Goal: Information Seeking & Learning: Learn about a topic

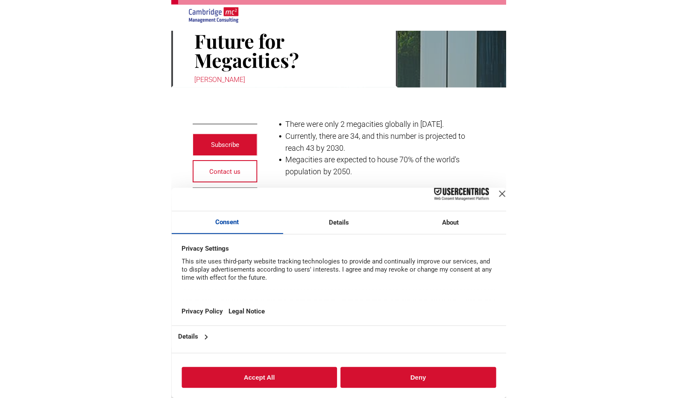
scroll to position [126, 0]
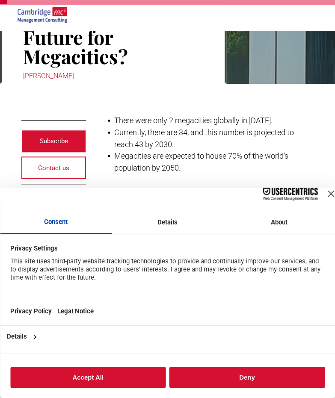
click at [324, 188] on div "Close Layer" at bounding box center [330, 194] width 12 height 12
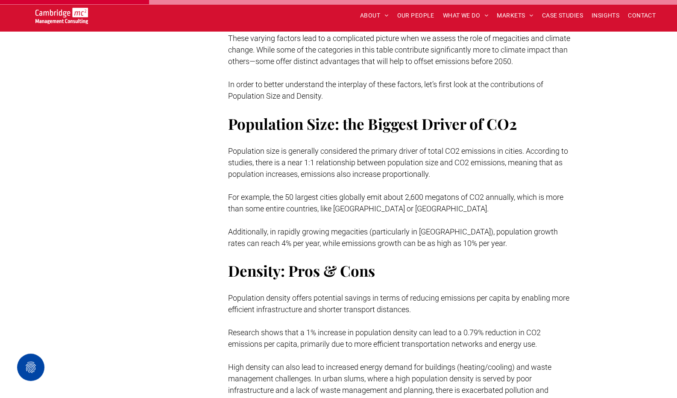
scroll to position [905, 0]
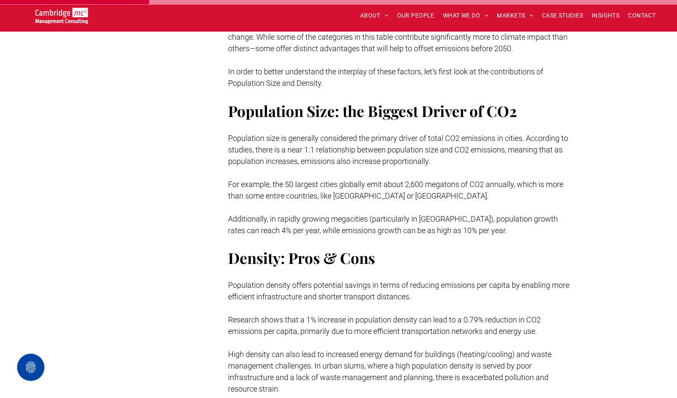
click at [300, 135] on span "Population size is generally considered the primary driver of total CO2 emissio…" at bounding box center [398, 149] width 340 height 32
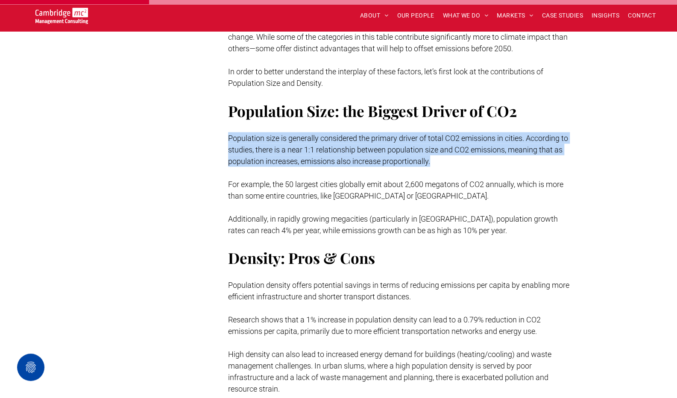
click at [300, 135] on span "Population size is generally considered the primary driver of total CO2 emissio…" at bounding box center [398, 149] width 340 height 32
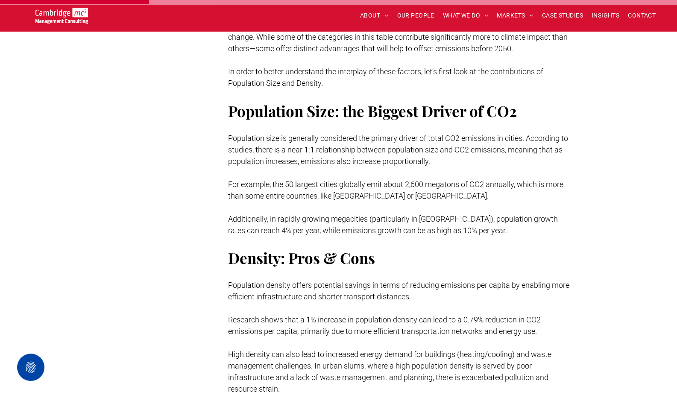
click at [300, 135] on span "Population size is generally considered the primary driver of total CO2 emissio…" at bounding box center [398, 149] width 340 height 32
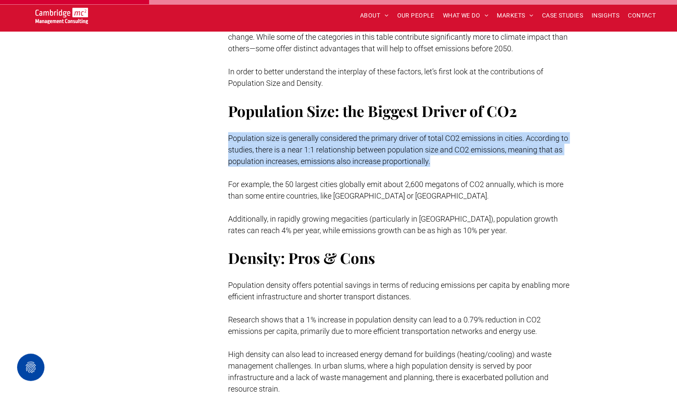
click at [300, 135] on span "Population size is generally considered the primary driver of total CO2 emissio…" at bounding box center [398, 149] width 340 height 32
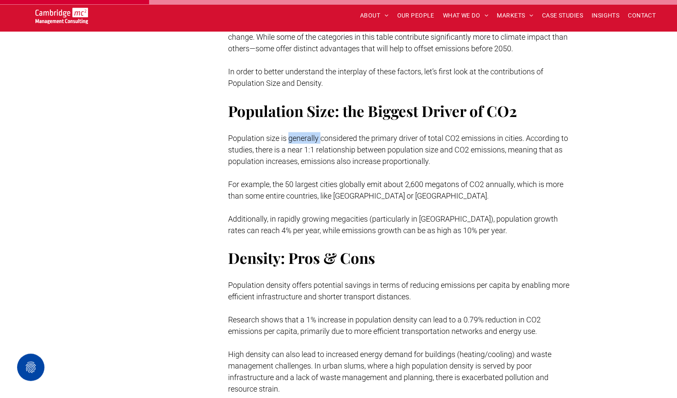
click at [300, 135] on span "Population size is generally considered the primary driver of total CO2 emissio…" at bounding box center [398, 149] width 340 height 32
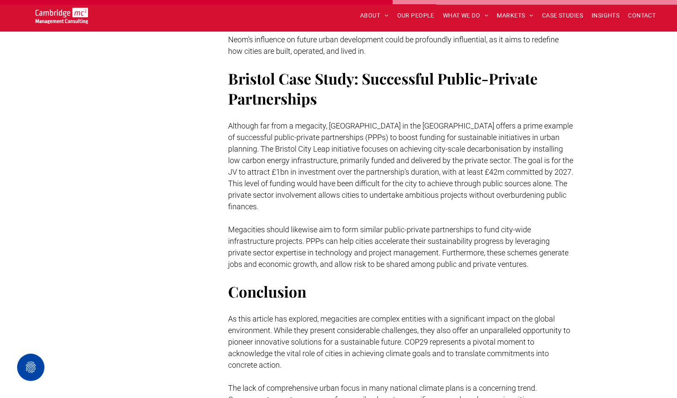
scroll to position [2344, 0]
